Goal: Check status: Check status

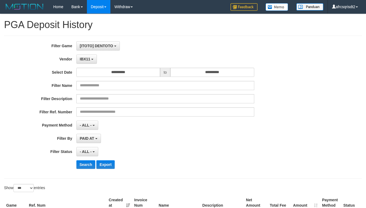
select select "**********"
select select "***"
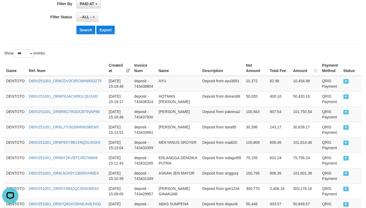
scroll to position [5, 0]
click at [83, 34] on button "Search" at bounding box center [85, 30] width 19 height 9
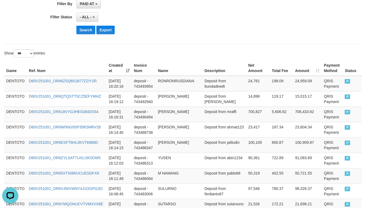
click at [185, 27] on div "Search Export" at bounding box center [190, 30] width 229 height 9
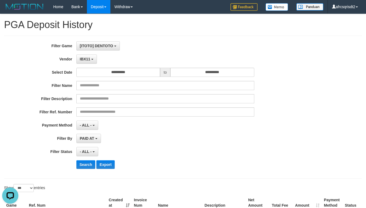
scroll to position [135, 0]
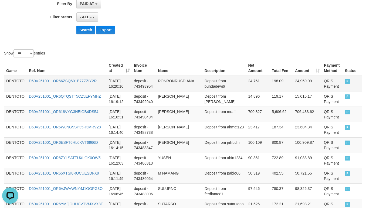
click at [6, 81] on td "DENTOTO" at bounding box center [15, 84] width 23 height 16
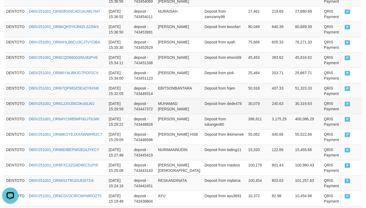
scroll to position [946, 0]
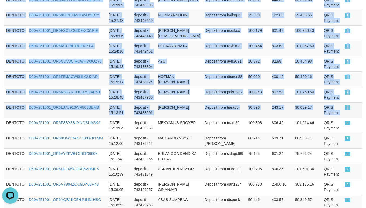
click at [346, 114] on td "P" at bounding box center [352, 109] width 19 height 15
copy tbody "DENTOTO D60V251001_OR66ZSQ601B77ZZIY2R [DATE] 16:20:16 deposit - 743493954 RONR…"
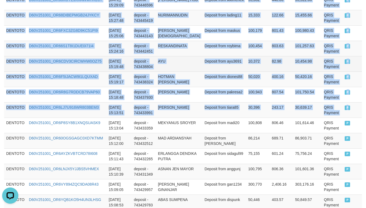
click at [246, 64] on td "10,372" at bounding box center [258, 63] width 24 height 15
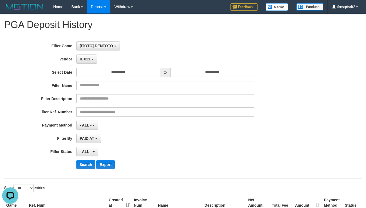
scroll to position [135, 0]
select select "**********"
select select "***"
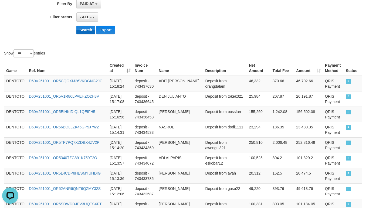
scroll to position [5, 0]
click at [87, 30] on button "Search" at bounding box center [85, 30] width 19 height 9
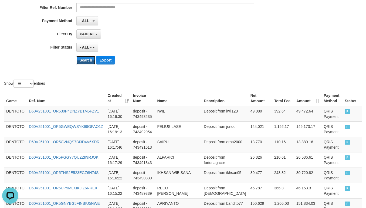
scroll to position [135, 0]
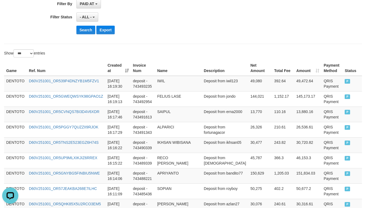
click at [176, 29] on div "Search Export" at bounding box center [190, 30] width 229 height 9
click at [15, 84] on td "DENTOTO" at bounding box center [15, 84] width 23 height 16
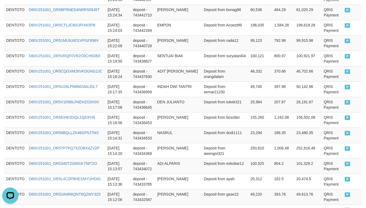
scroll to position [946, 0]
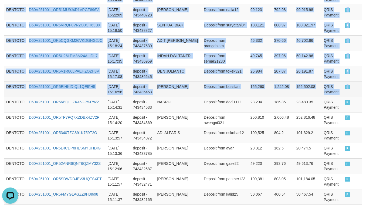
click at [345, 89] on span "P" at bounding box center [347, 87] width 5 height 5
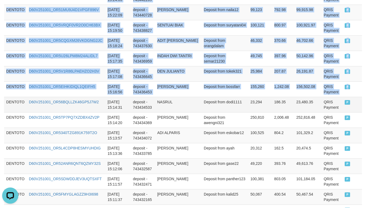
copy tbody "DENTOTO D60V251001_OR539P4DNZYB1M5FZV1 2025-10-01 16:19:30 deposit - 743493235 …"
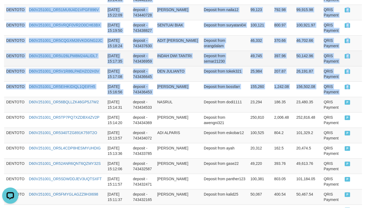
click at [221, 66] on td "Deposit from semar21230" at bounding box center [225, 58] width 47 height 15
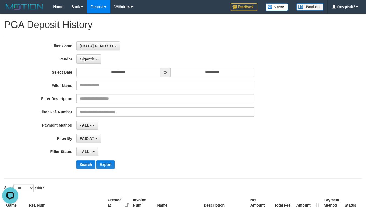
scroll to position [135, 0]
select select "**********"
select select "***"
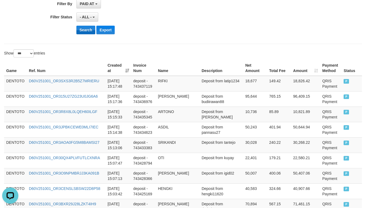
scroll to position [5, 0]
click at [85, 32] on button "Search" at bounding box center [85, 30] width 19 height 9
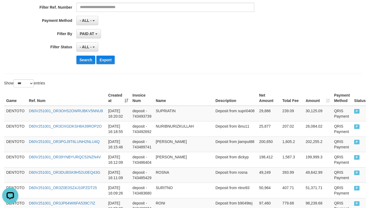
scroll to position [135, 0]
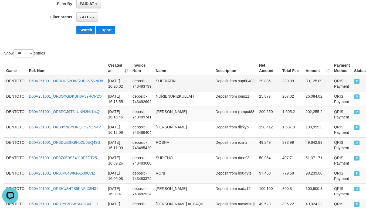
click at [12, 82] on td "DENTOTO" at bounding box center [15, 84] width 23 height 16
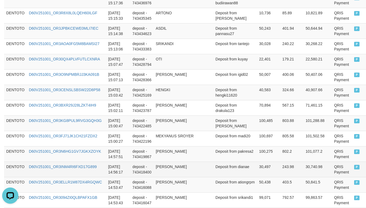
scroll to position [1081, 0]
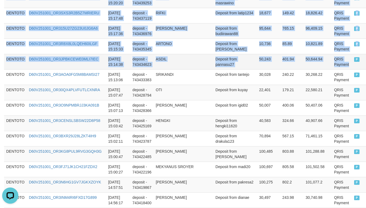
click at [336, 69] on td "QRIS Payment" at bounding box center [342, 61] width 20 height 15
click at [352, 69] on td "P" at bounding box center [360, 61] width 16 height 15
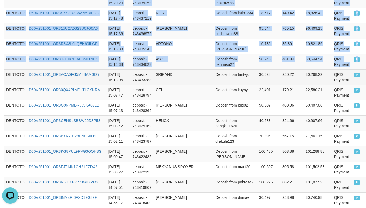
copy tbody "DENTOTO D60V251001_OR3OHS2OWRUBKV5NNU8 2025-10-01 16:20:02 deposit - 743493739 …"
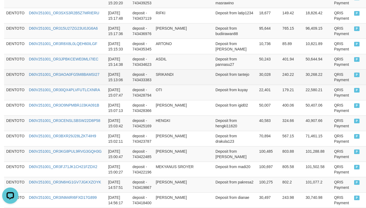
click at [195, 78] on td "SRIKANDI" at bounding box center [184, 76] width 60 height 15
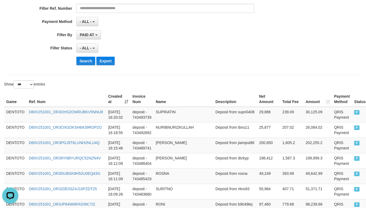
scroll to position [135, 0]
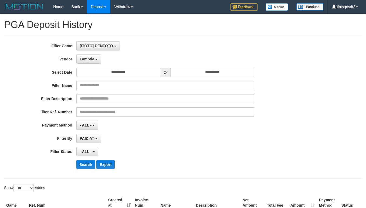
select select "**********"
select select "***"
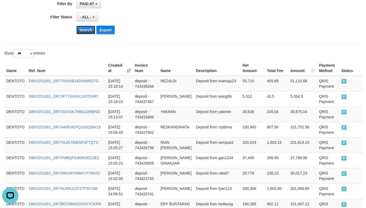
click at [81, 34] on button "Search" at bounding box center [85, 30] width 19 height 9
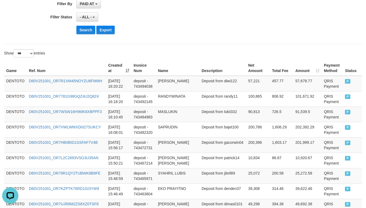
click at [197, 32] on div "Search Export" at bounding box center [190, 30] width 229 height 9
click at [15, 81] on td "DENTOTO" at bounding box center [15, 84] width 23 height 16
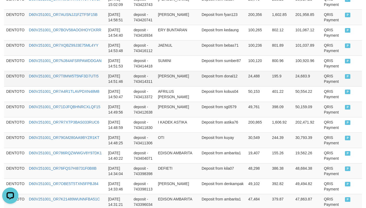
scroll to position [405, 0]
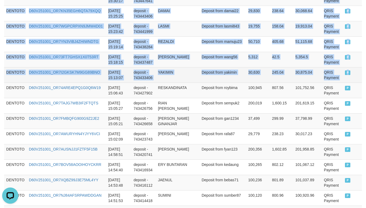
click at [343, 77] on td "P" at bounding box center [352, 74] width 19 height 15
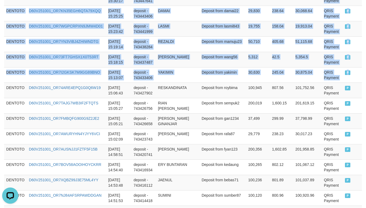
copy tbody "DENTOTO D60V251001_OR7R1XM45NOYZU8FMMH 2025-10-01 16:20:22 deposit - 743494038 …"
click at [181, 93] on td "RESKANDINATA" at bounding box center [178, 90] width 44 height 15
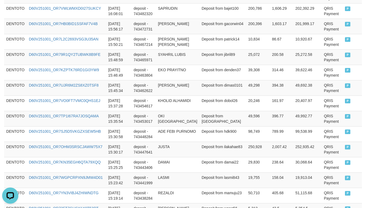
scroll to position [135, 0]
